Goal: Task Accomplishment & Management: Manage account settings

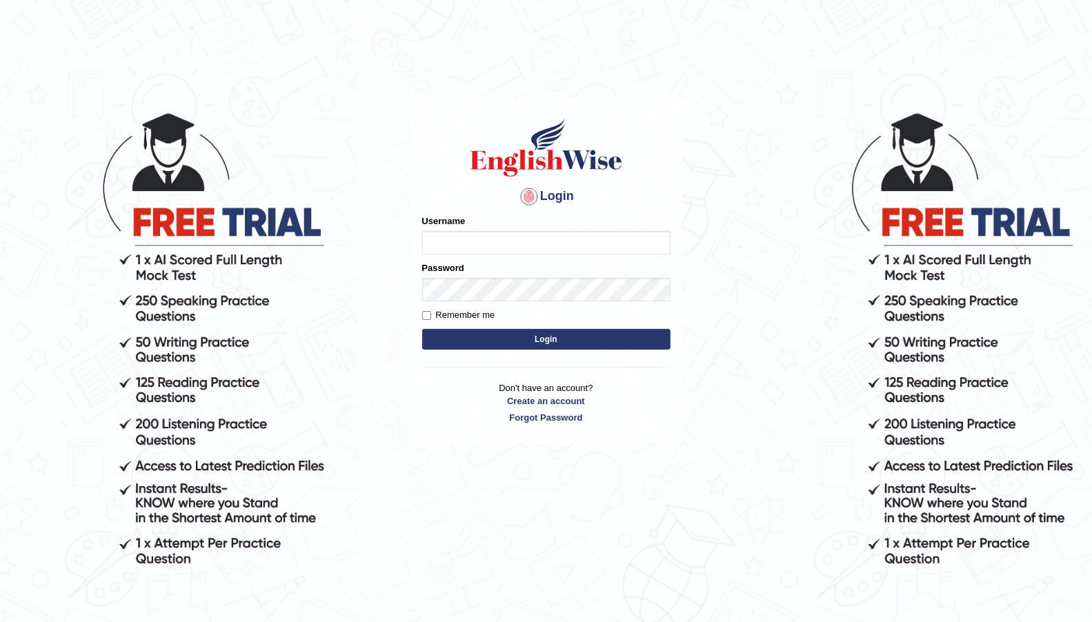
type input "Afreen11"
click at [490, 341] on button "Login" at bounding box center [546, 339] width 248 height 21
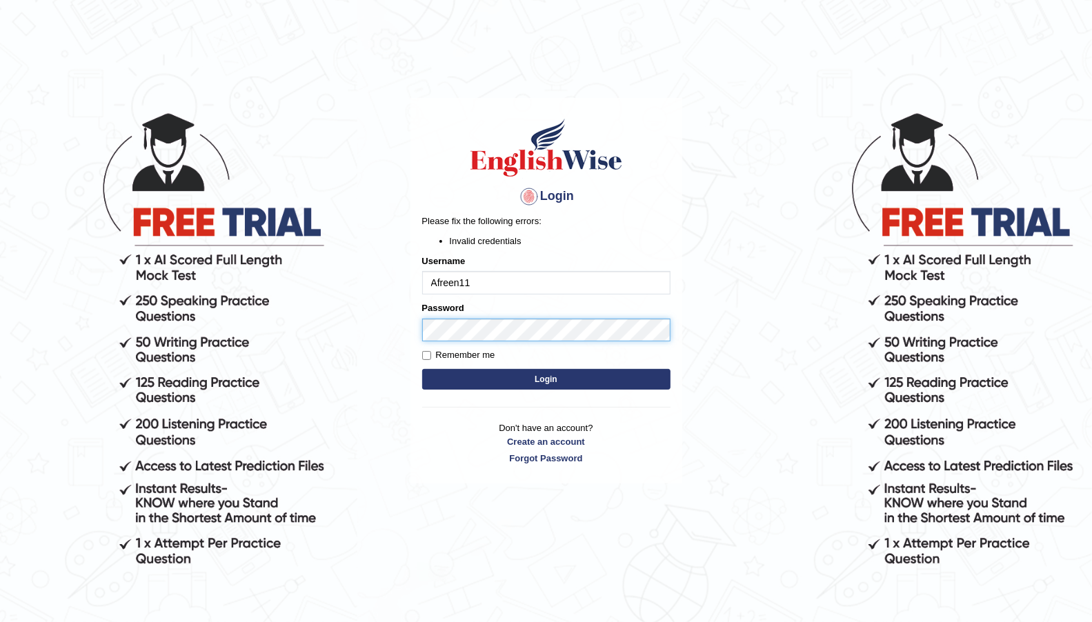
click at [380, 315] on body "Login Please fix the following errors: Invalid credentials Username Afreen11 Pa…" at bounding box center [546, 365] width 1092 height 622
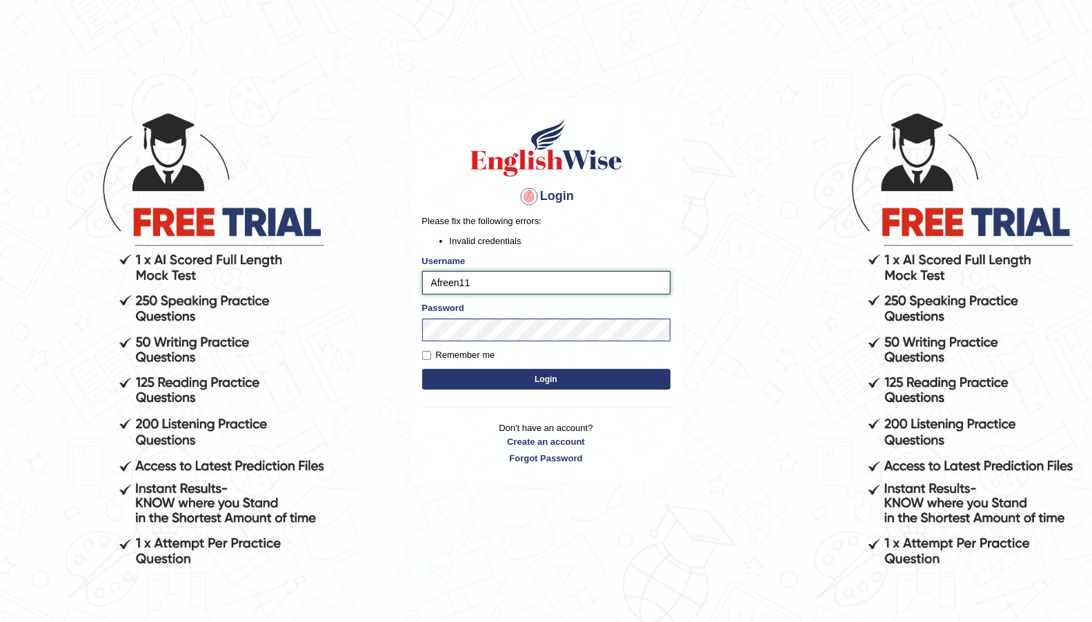
drag, startPoint x: 499, startPoint y: 292, endPoint x: 368, endPoint y: 299, distance: 131.2
click at [368, 299] on body "Login Please fix the following errors: Invalid credentials Username Afreen11 Pa…" at bounding box center [546, 365] width 1092 height 622
type input "asma3664"
click at [536, 383] on button "Login" at bounding box center [546, 379] width 248 height 21
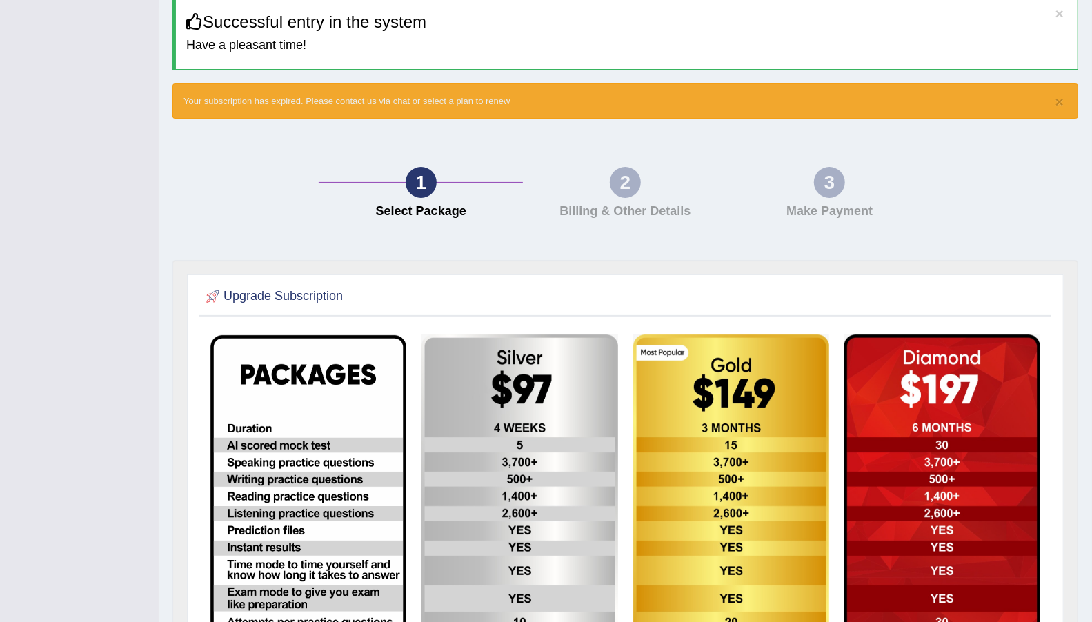
scroll to position [26, 0]
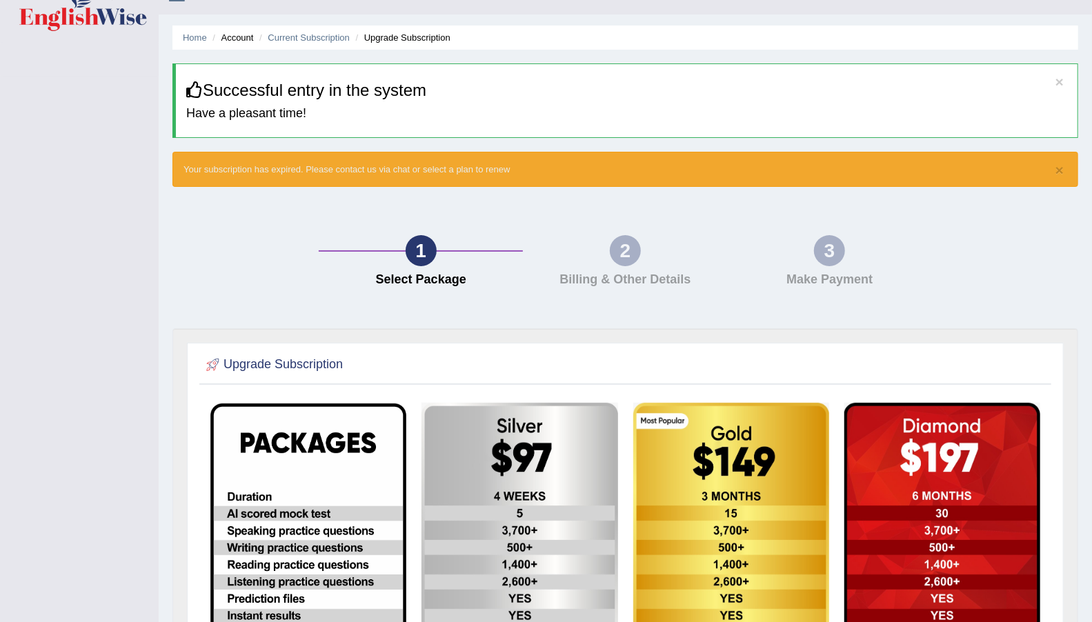
click at [630, 245] on div "2" at bounding box center [625, 250] width 31 height 31
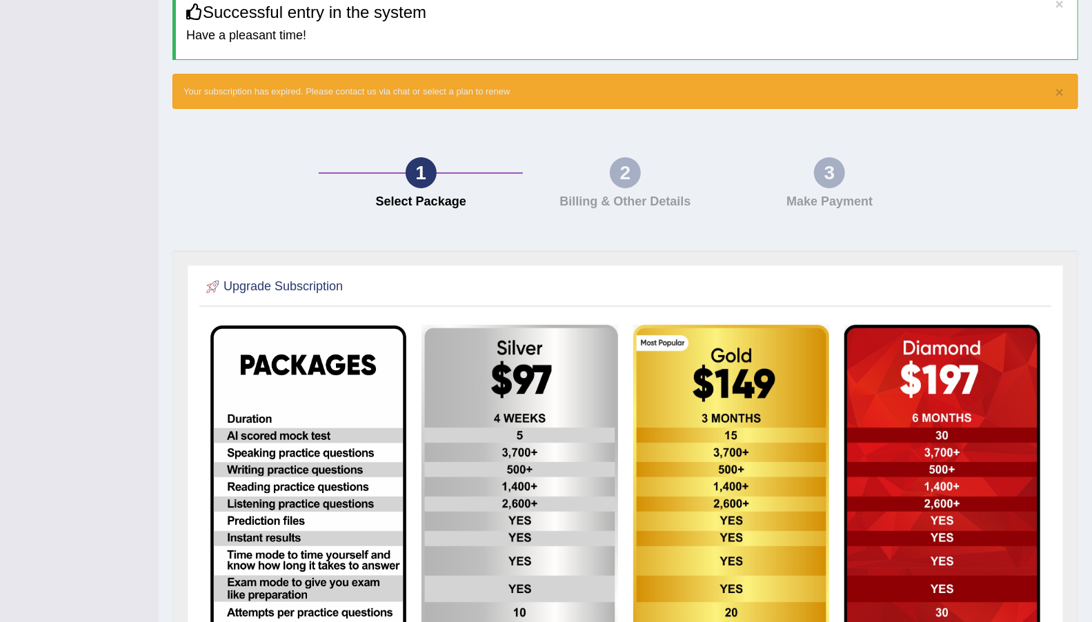
scroll to position [0, 0]
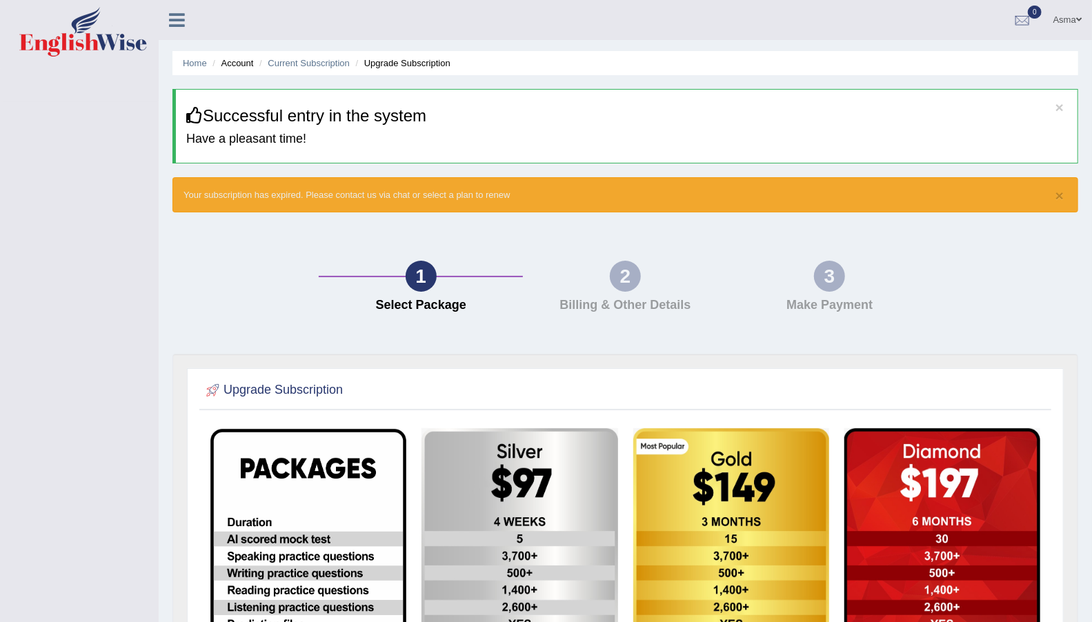
click at [620, 288] on div "2" at bounding box center [625, 276] width 31 height 31
drag, startPoint x: 208, startPoint y: 101, endPoint x: 547, endPoint y: 127, distance: 339.6
click at [544, 127] on div "× Successful entry in the system Have a pleasant time!" at bounding box center [624, 126] width 905 height 74
click at [1056, 24] on link "Asma" at bounding box center [1067, 18] width 49 height 36
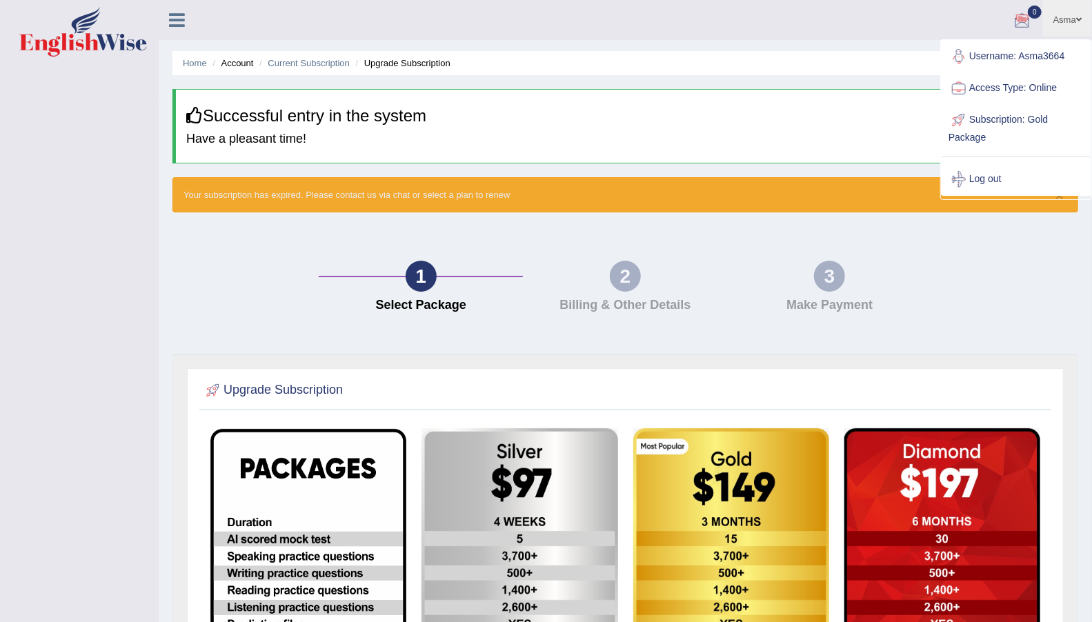
drag, startPoint x: 190, startPoint y: 28, endPoint x: 184, endPoint y: 17, distance: 12.3
click at [190, 27] on div at bounding box center [183, 15] width 48 height 30
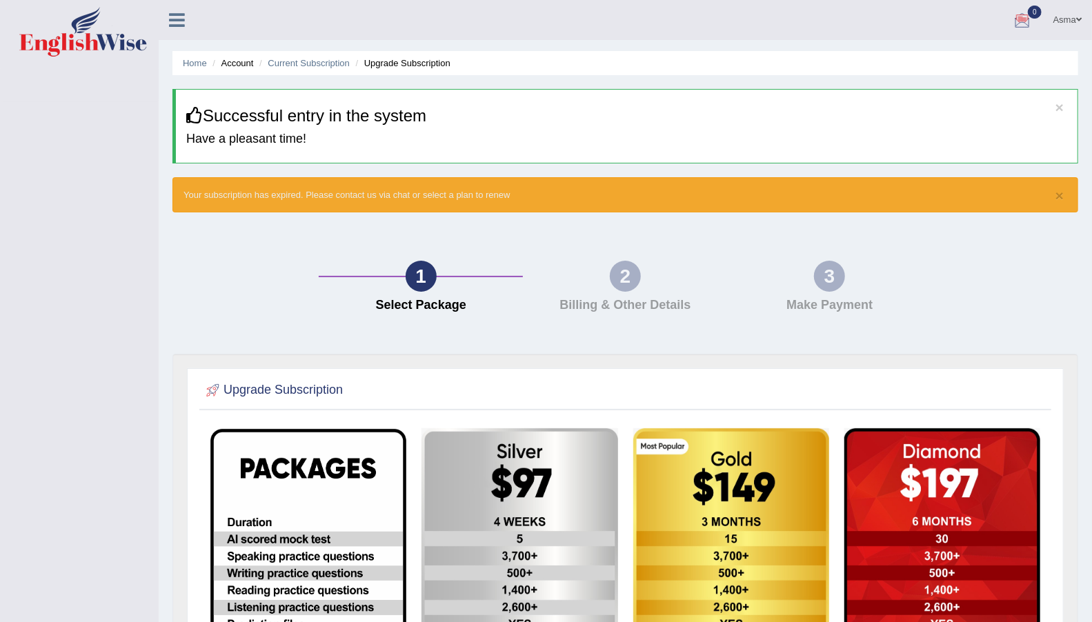
click at [183, 14] on icon at bounding box center [177, 20] width 16 height 18
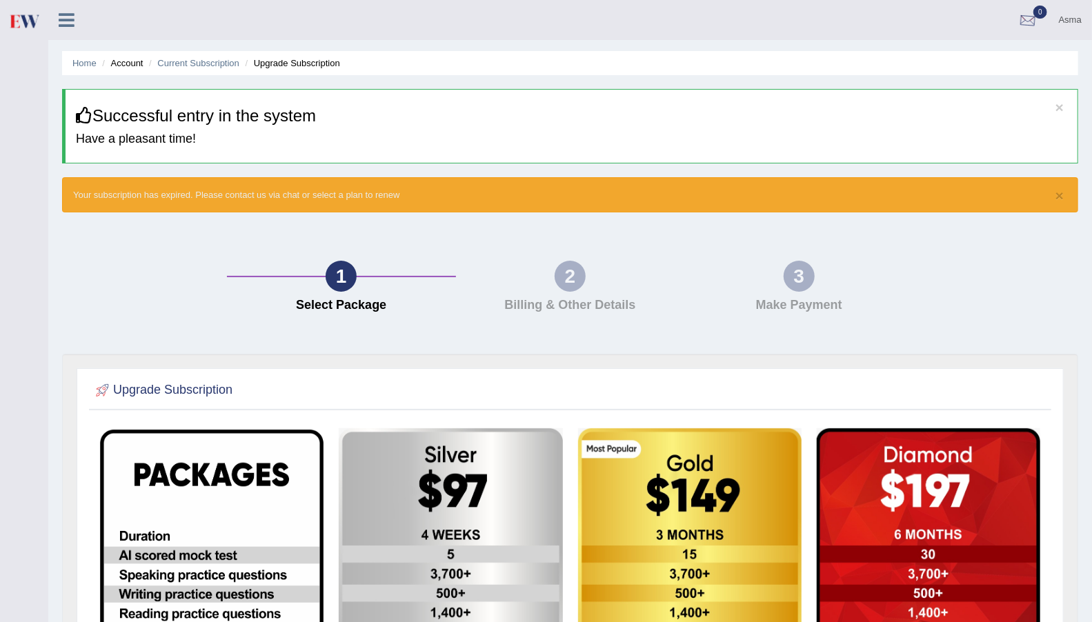
click at [1032, 23] on div at bounding box center [1027, 20] width 21 height 21
click at [912, 239] on div "1 Select Package 2 Billing & Other Details 3 Make Payment" at bounding box center [569, 290] width 1029 height 128
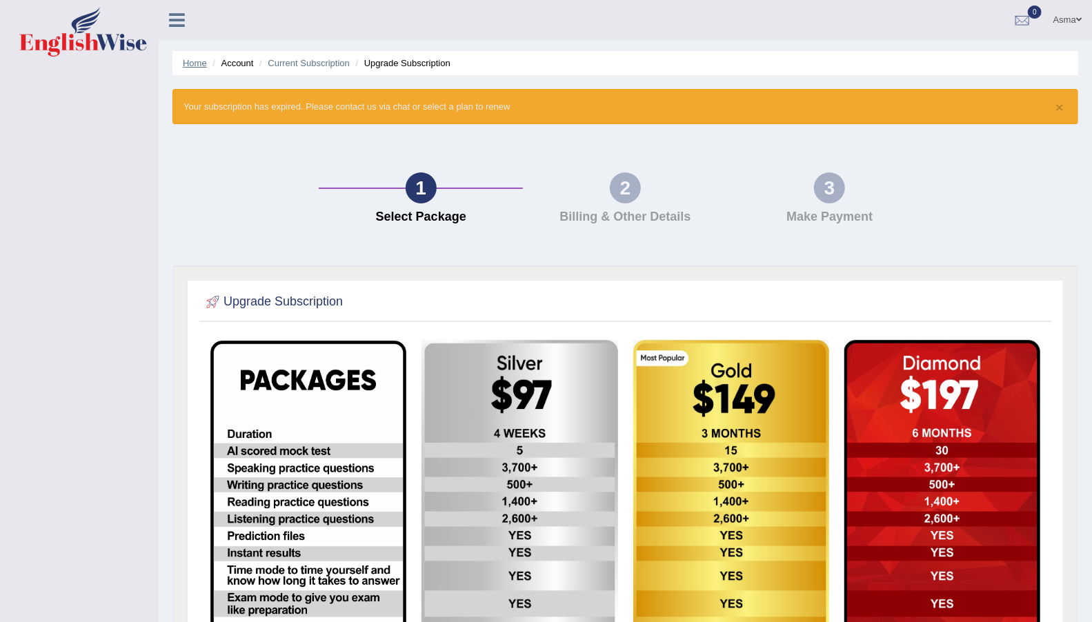
click at [192, 67] on link "Home" at bounding box center [195, 63] width 24 height 10
click at [339, 64] on link "Current Subscription" at bounding box center [309, 63] width 82 height 10
click at [1076, 20] on span at bounding box center [1079, 19] width 6 height 9
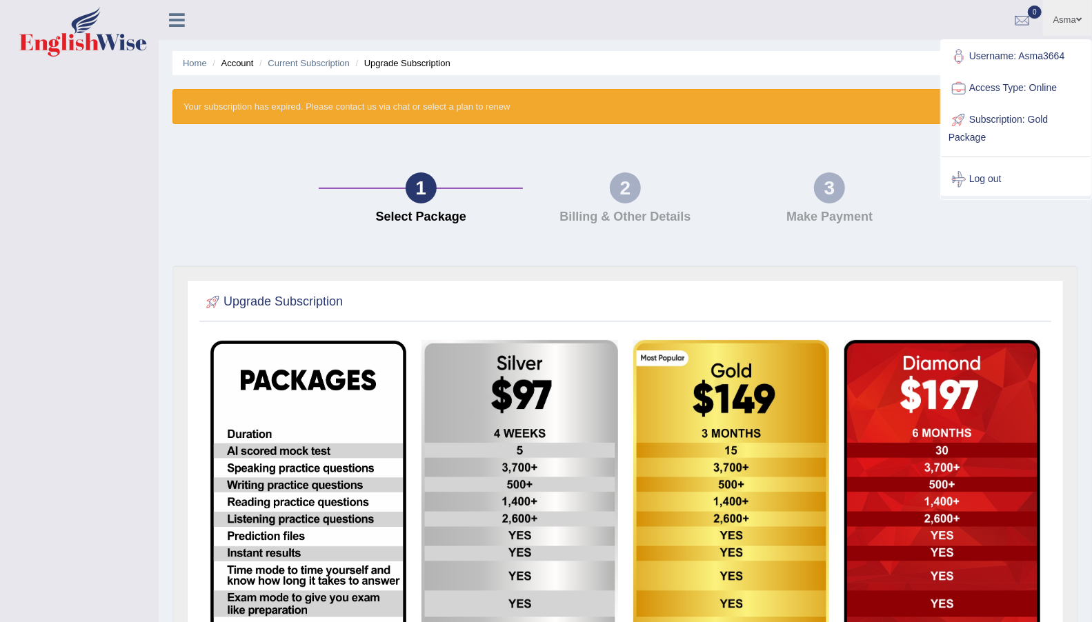
click at [1043, 120] on link "Subscription: Gold Package" at bounding box center [1015, 127] width 149 height 46
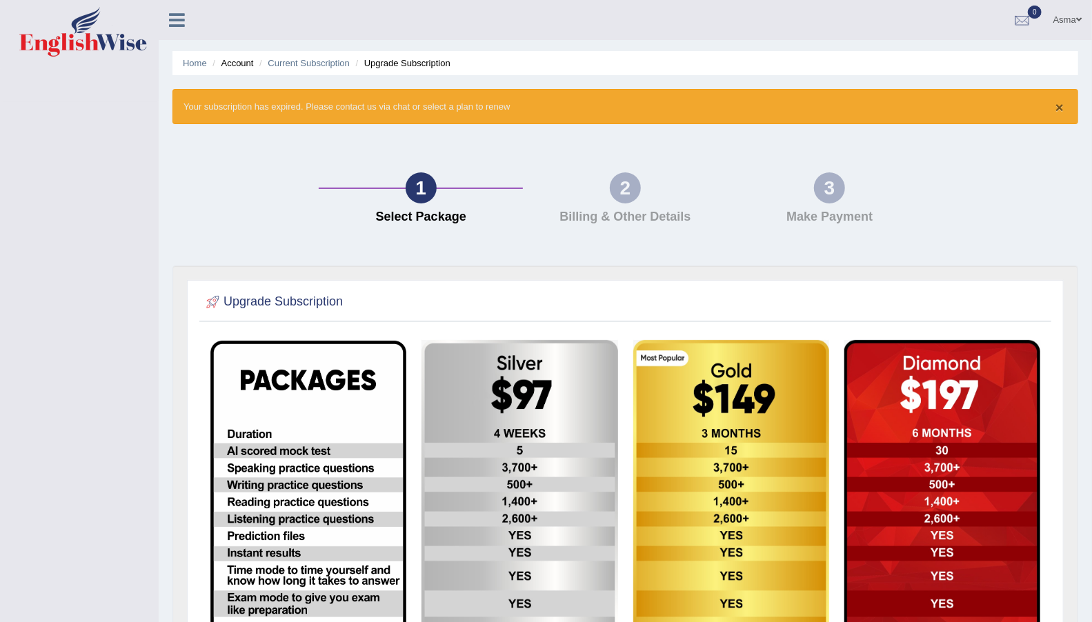
click at [1059, 108] on button "×" at bounding box center [1059, 107] width 8 height 14
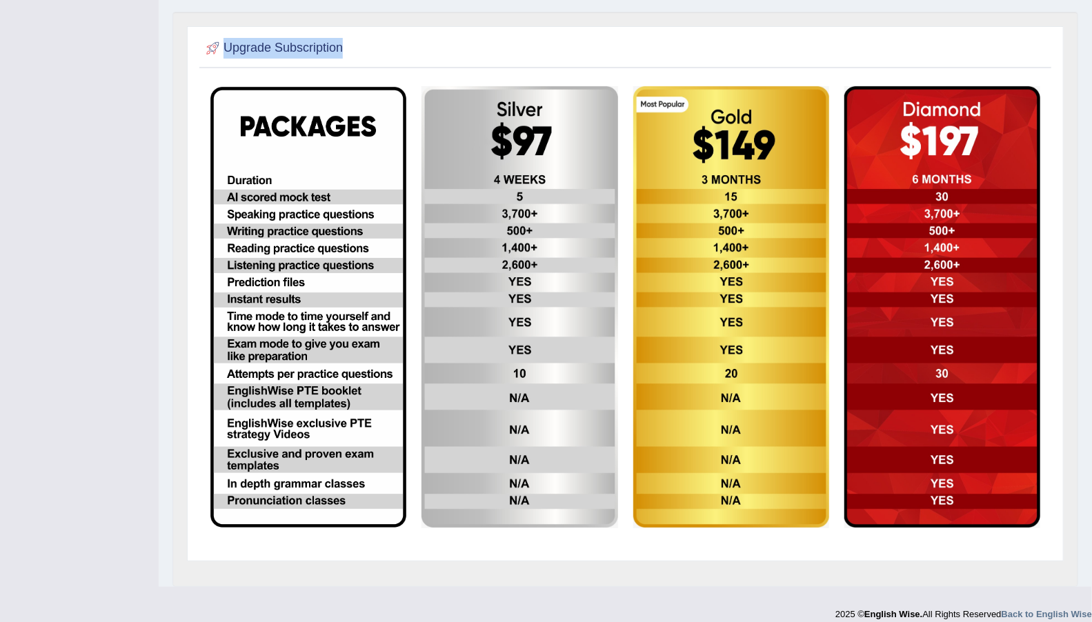
scroll to position [217, 0]
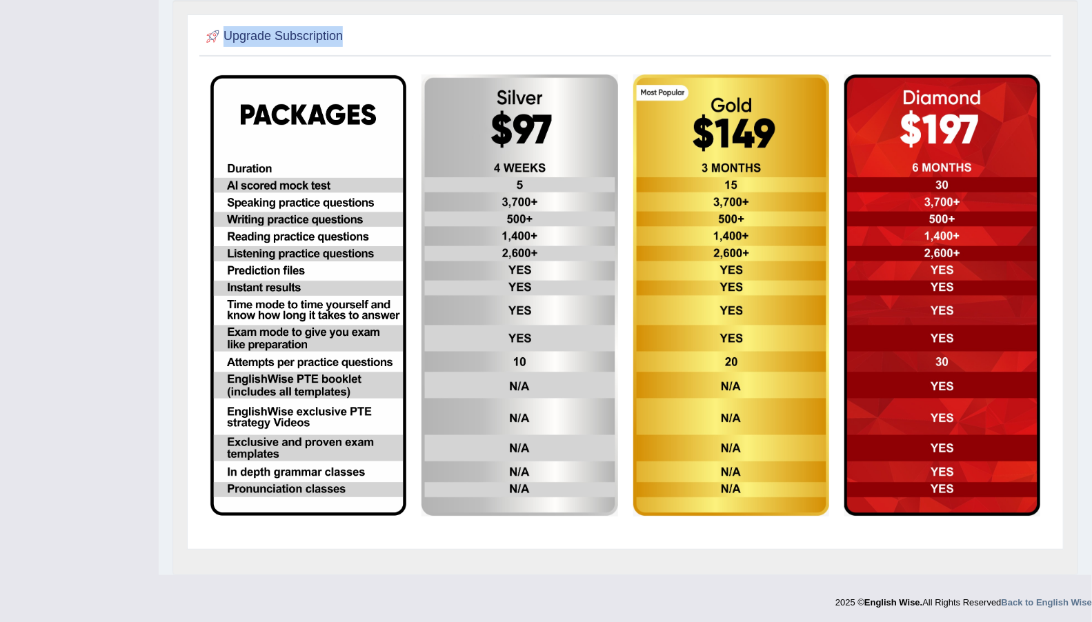
drag, startPoint x: 1103, startPoint y: 167, endPoint x: 642, endPoint y: 280, distance: 474.3
click at [1091, 405] on html "Toggle navigation Asma Toggle navigation Username: Asma3664 Access Type: Online…" at bounding box center [546, 94] width 1092 height 622
